Goal: Information Seeking & Learning: Learn about a topic

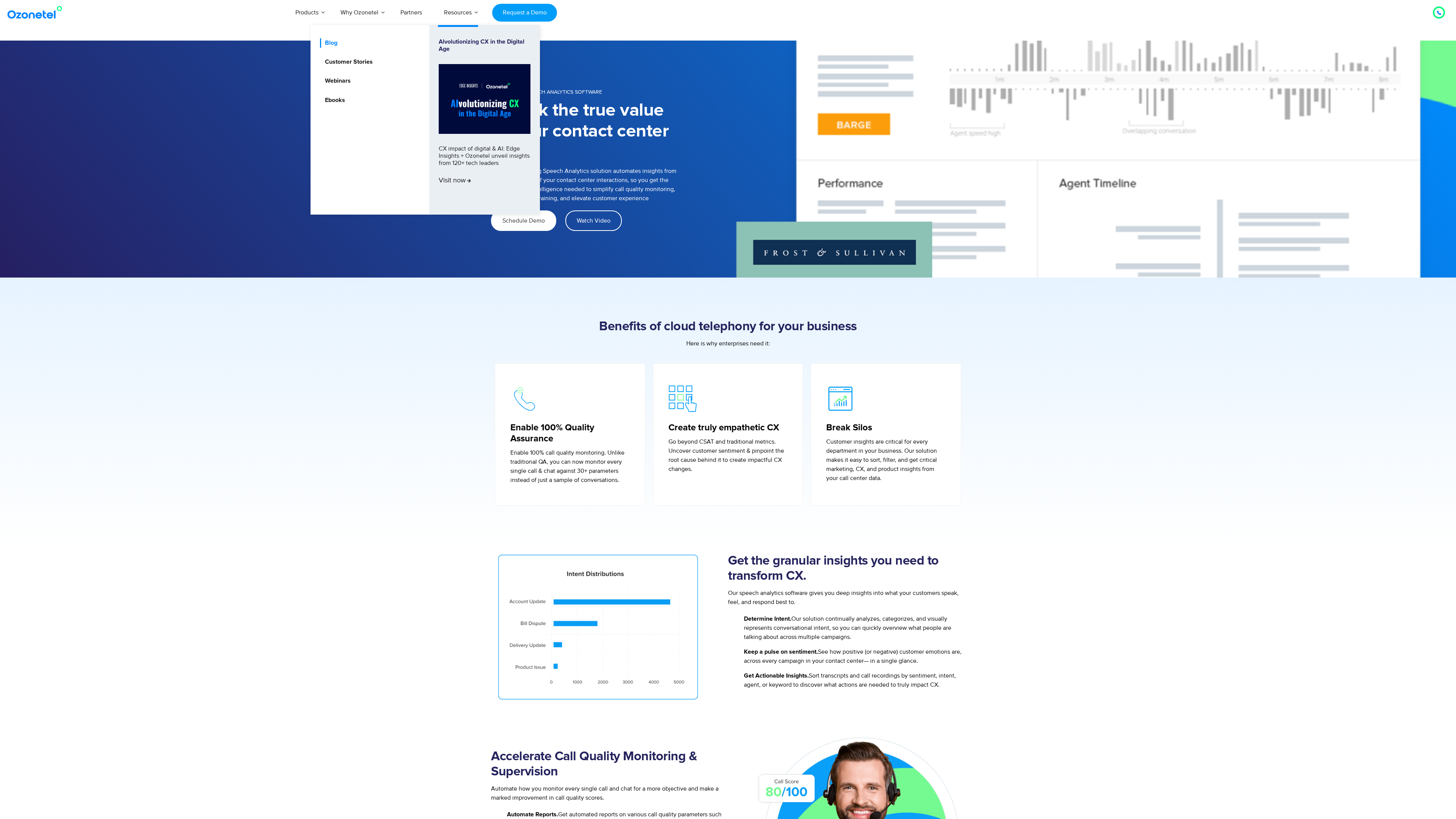
click at [320, 48] on link "Blog" at bounding box center [329, 43] width 19 height 9
